Goal: Connect with others: Participate in discussion

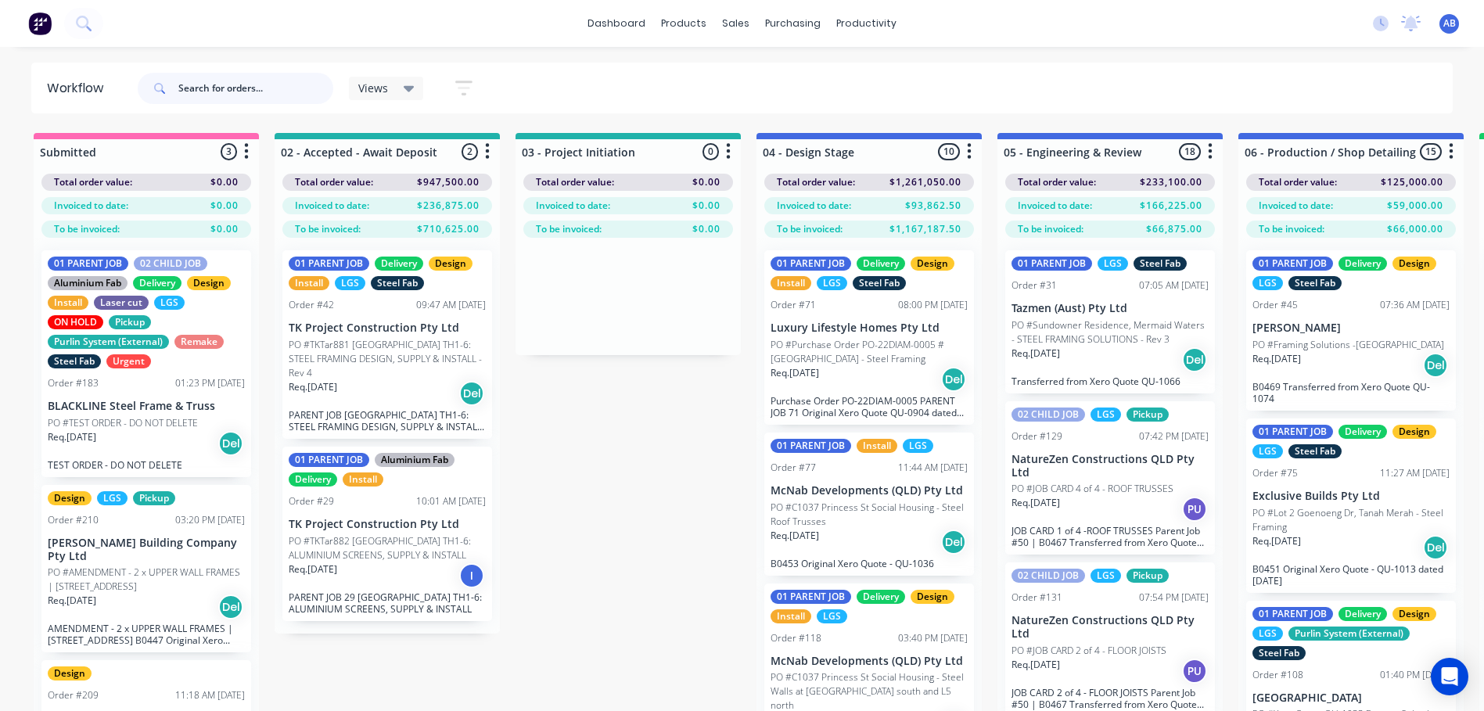
click at [279, 82] on input "text" at bounding box center [255, 88] width 155 height 31
type input "207"
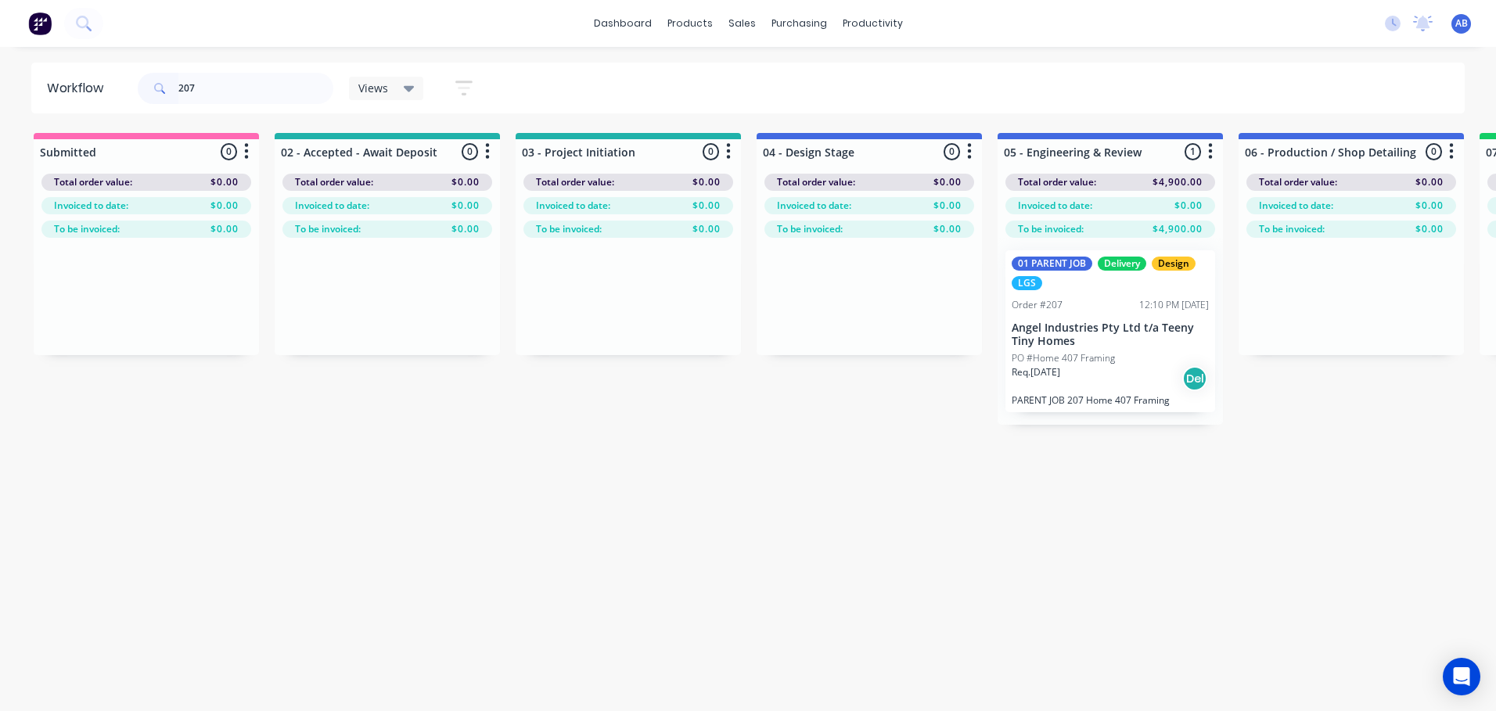
click at [1057, 338] on p "Angel Industries Pty Ltd t/a Teeny Tiny Homes" at bounding box center [1110, 335] width 197 height 27
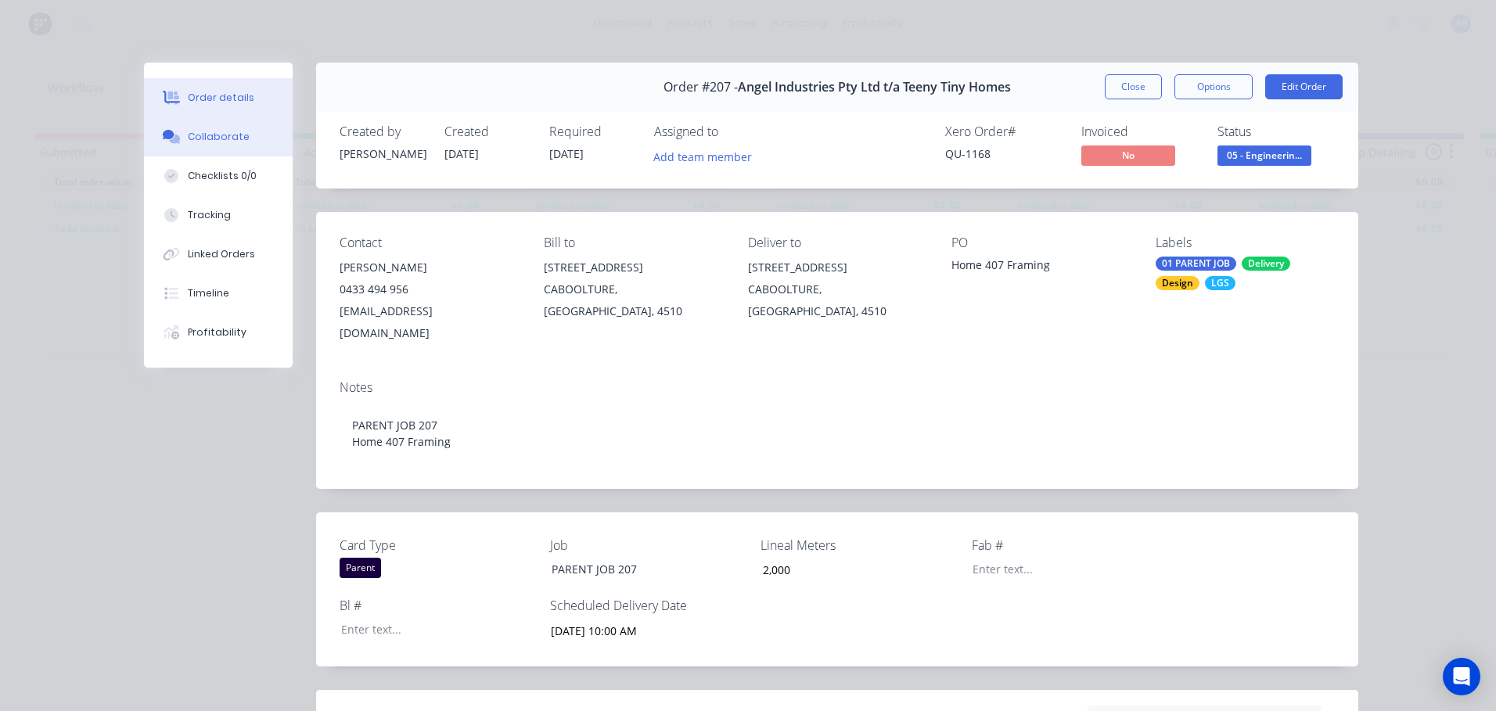
click at [205, 137] on div "Collaborate" at bounding box center [219, 137] width 62 height 14
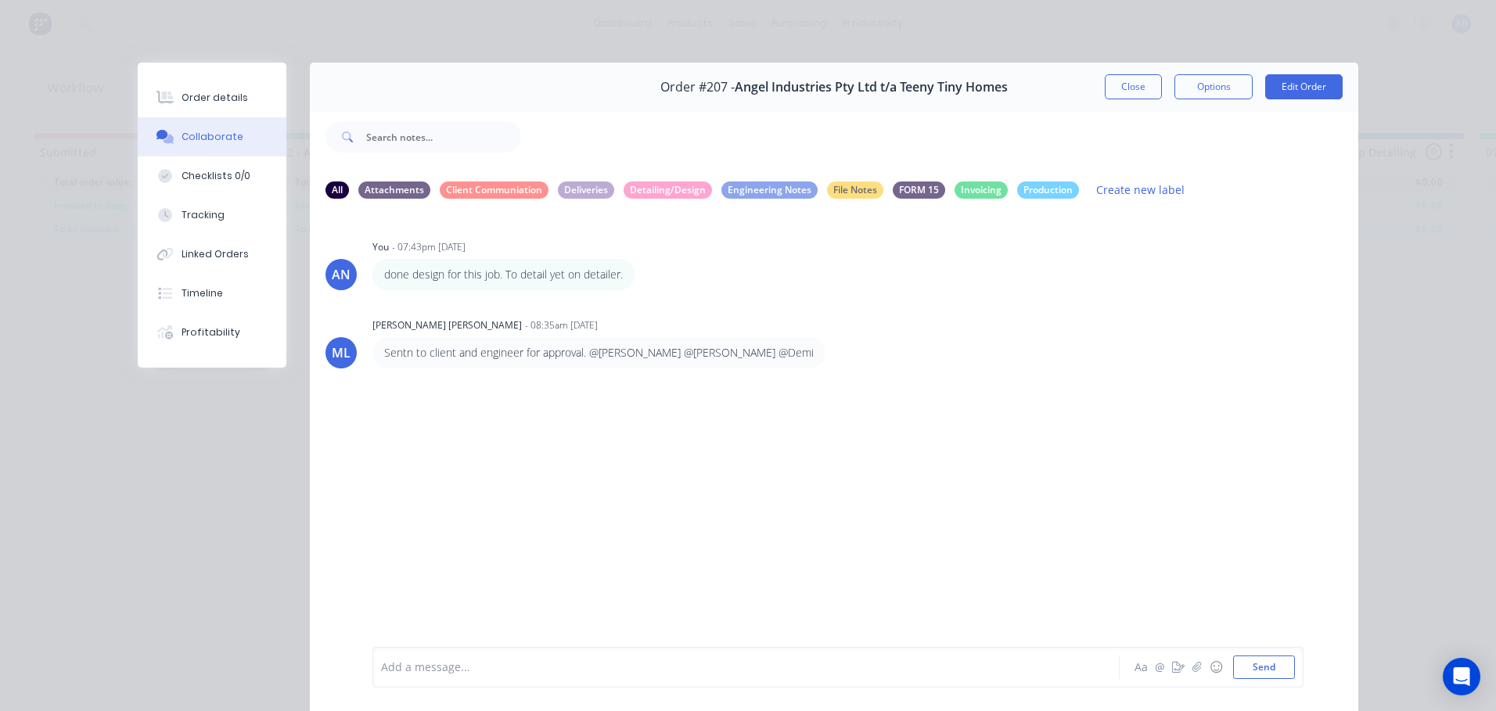
scroll to position [83, 0]
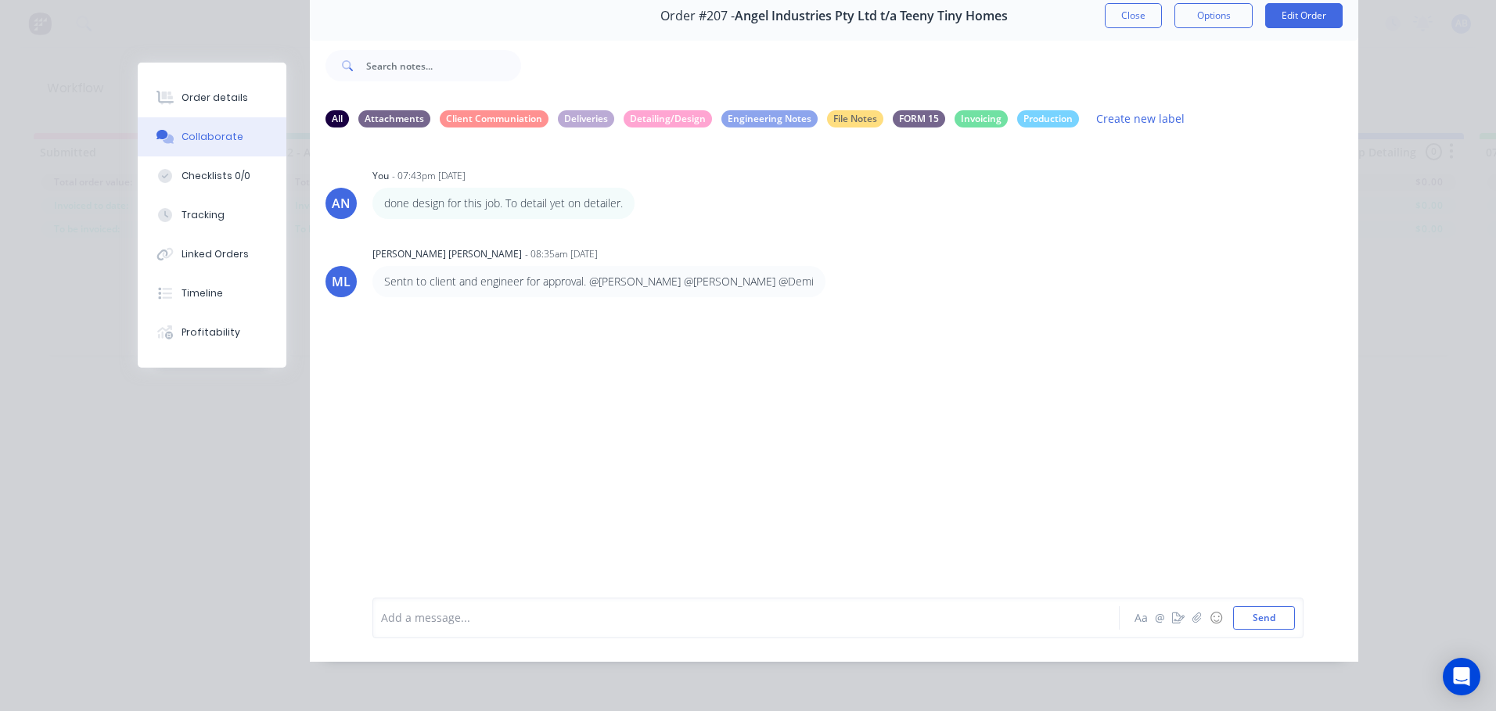
click at [440, 608] on div "Add a message..." at bounding box center [723, 617] width 685 height 23
click at [1278, 620] on button "Send" at bounding box center [1264, 617] width 62 height 23
click at [888, 503] on div "AN You - 07:43pm [DATE] done design for this job. To detail yet on detailer. La…" at bounding box center [834, 357] width 1048 height 433
click at [1105, 8] on button "Close" at bounding box center [1133, 15] width 57 height 25
